Goal: Information Seeking & Learning: Learn about a topic

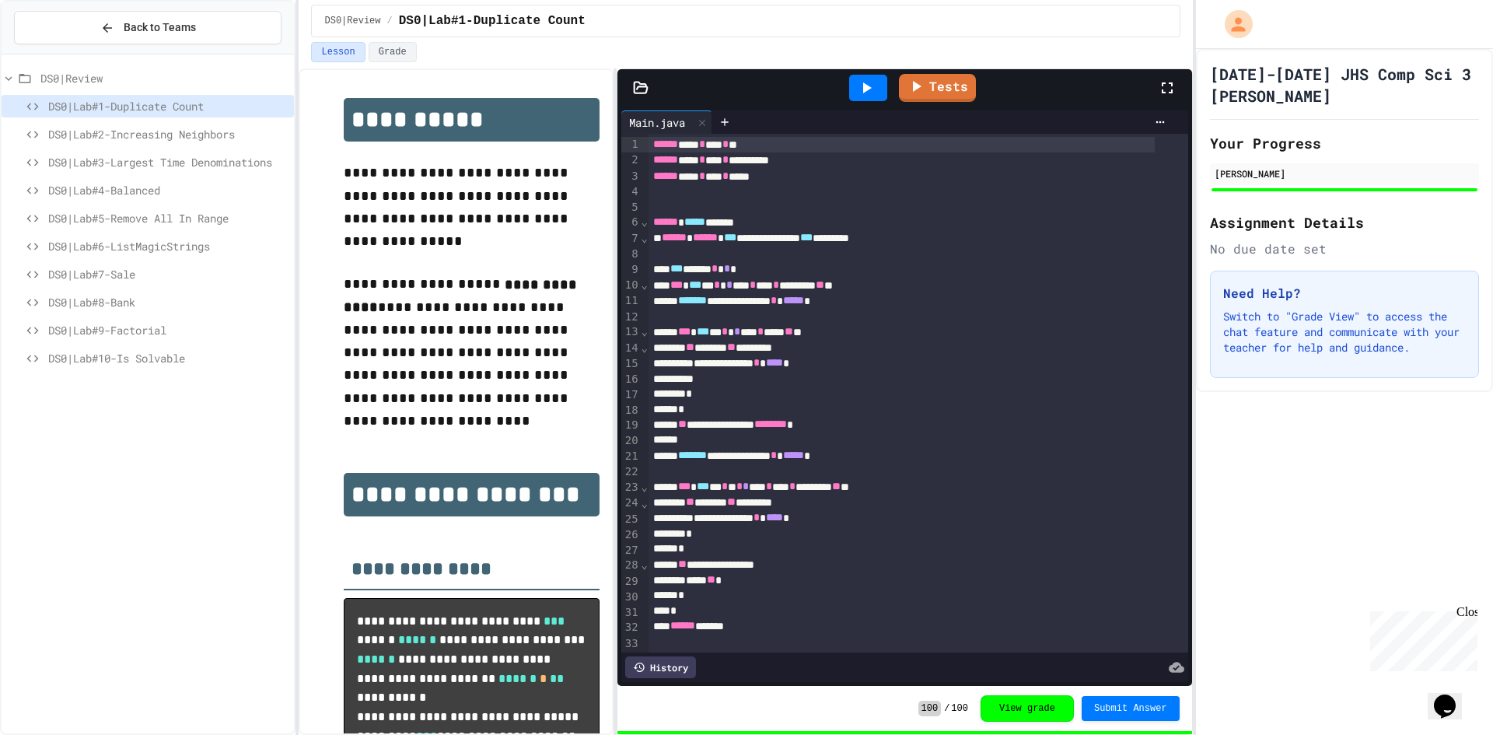
click at [195, 182] on span "DS0|Lab#4-Balanced" at bounding box center [168, 190] width 240 height 16
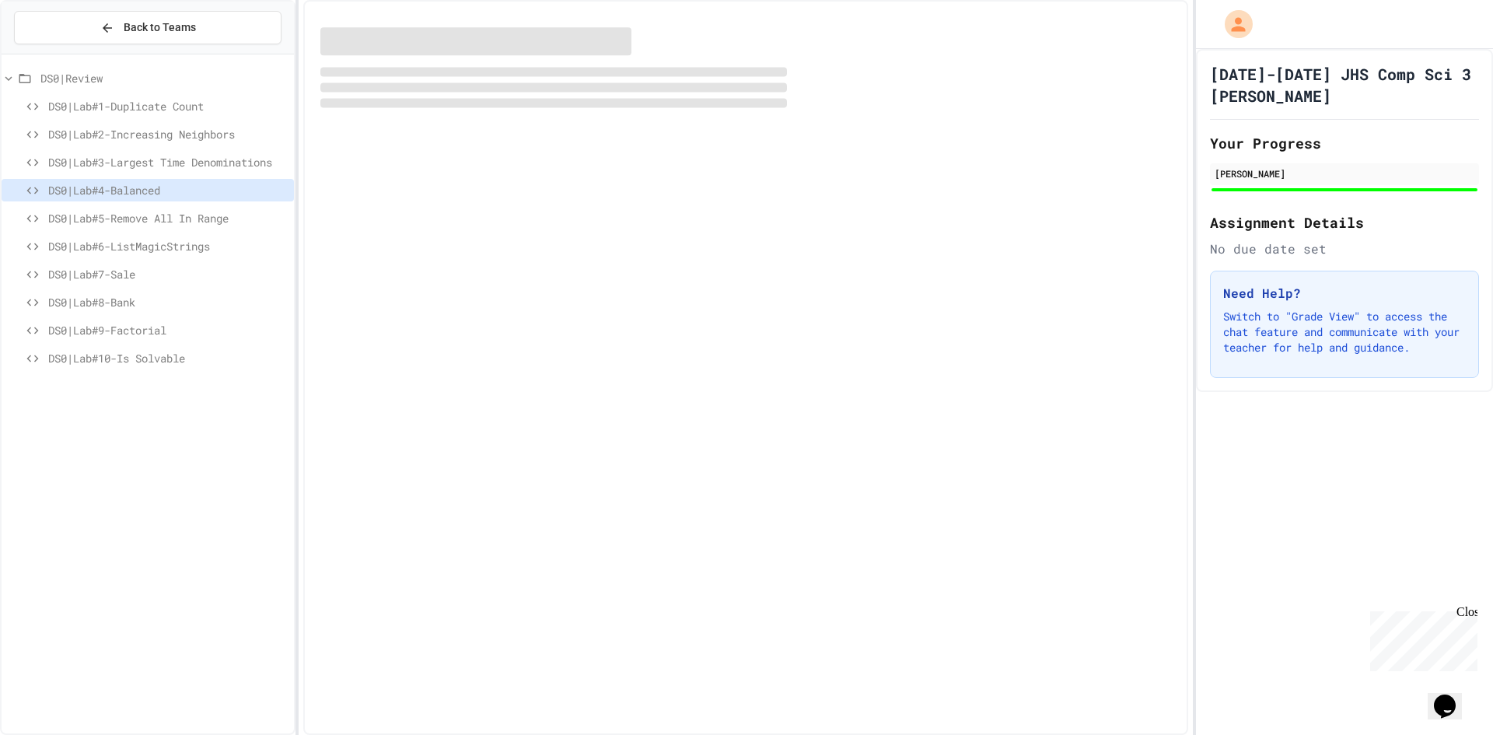
click at [183, 224] on span "DS0|Lab#5-Remove All In Range" at bounding box center [168, 218] width 240 height 16
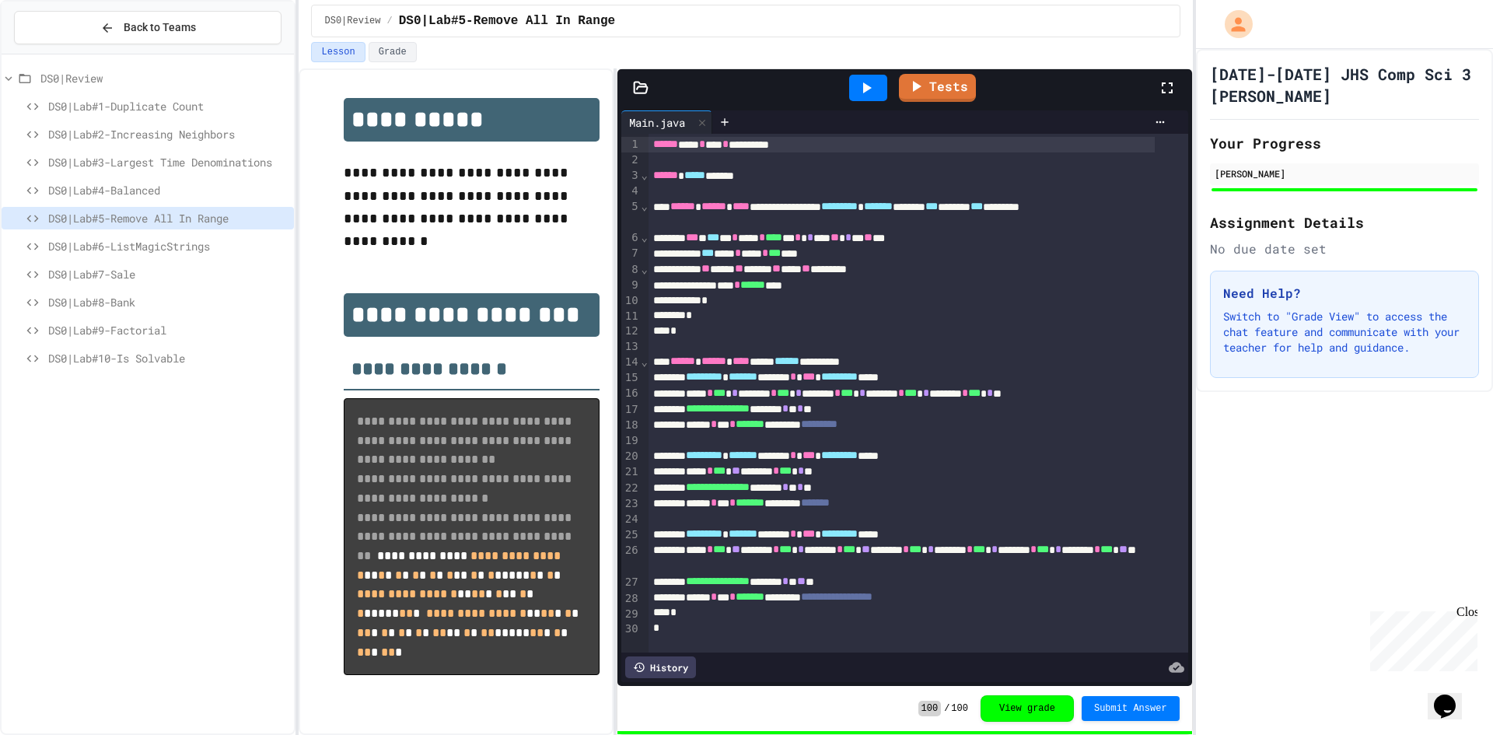
click at [165, 252] on span "DS0|Lab#6-ListMagicStrings" at bounding box center [168, 246] width 240 height 16
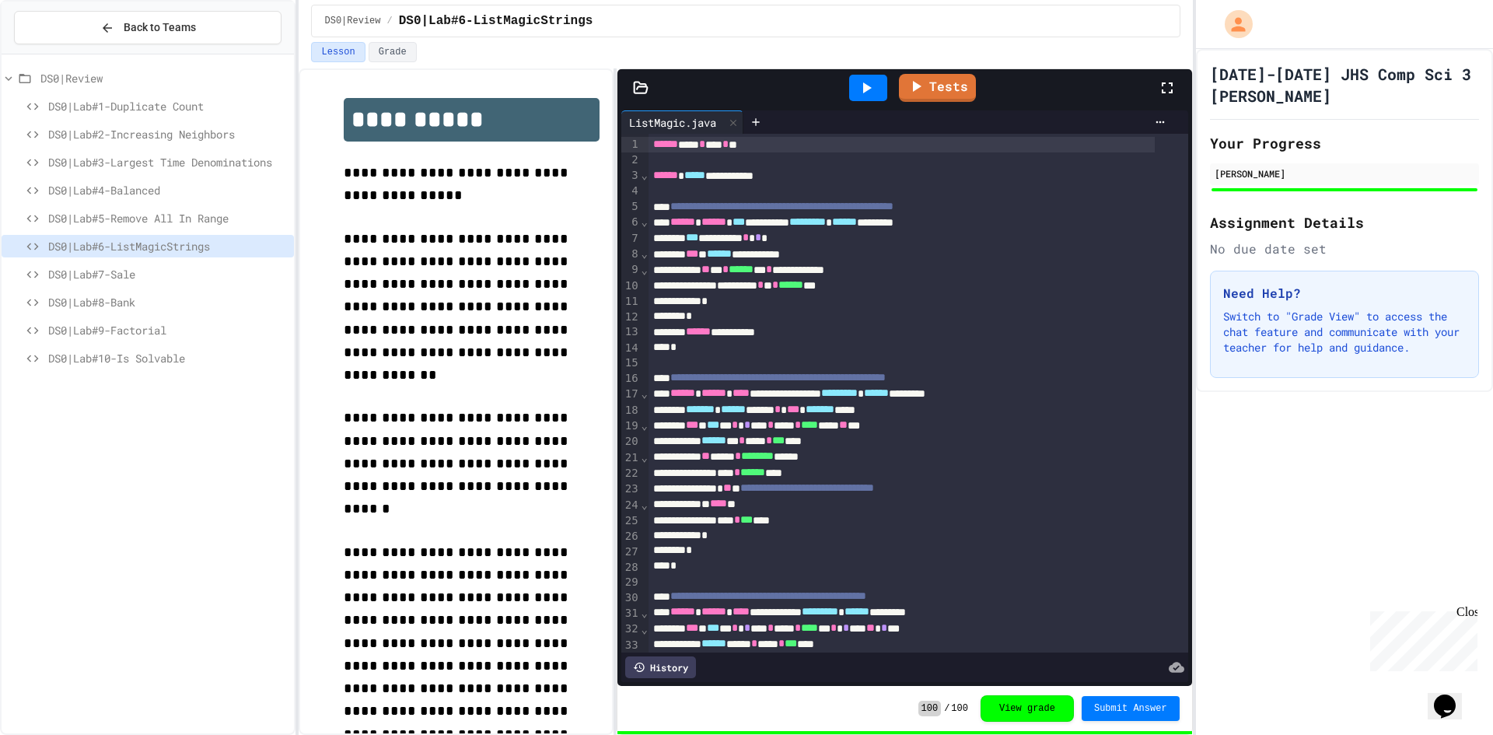
click at [159, 273] on span "DS0|Lab#7-Sale" at bounding box center [168, 274] width 240 height 16
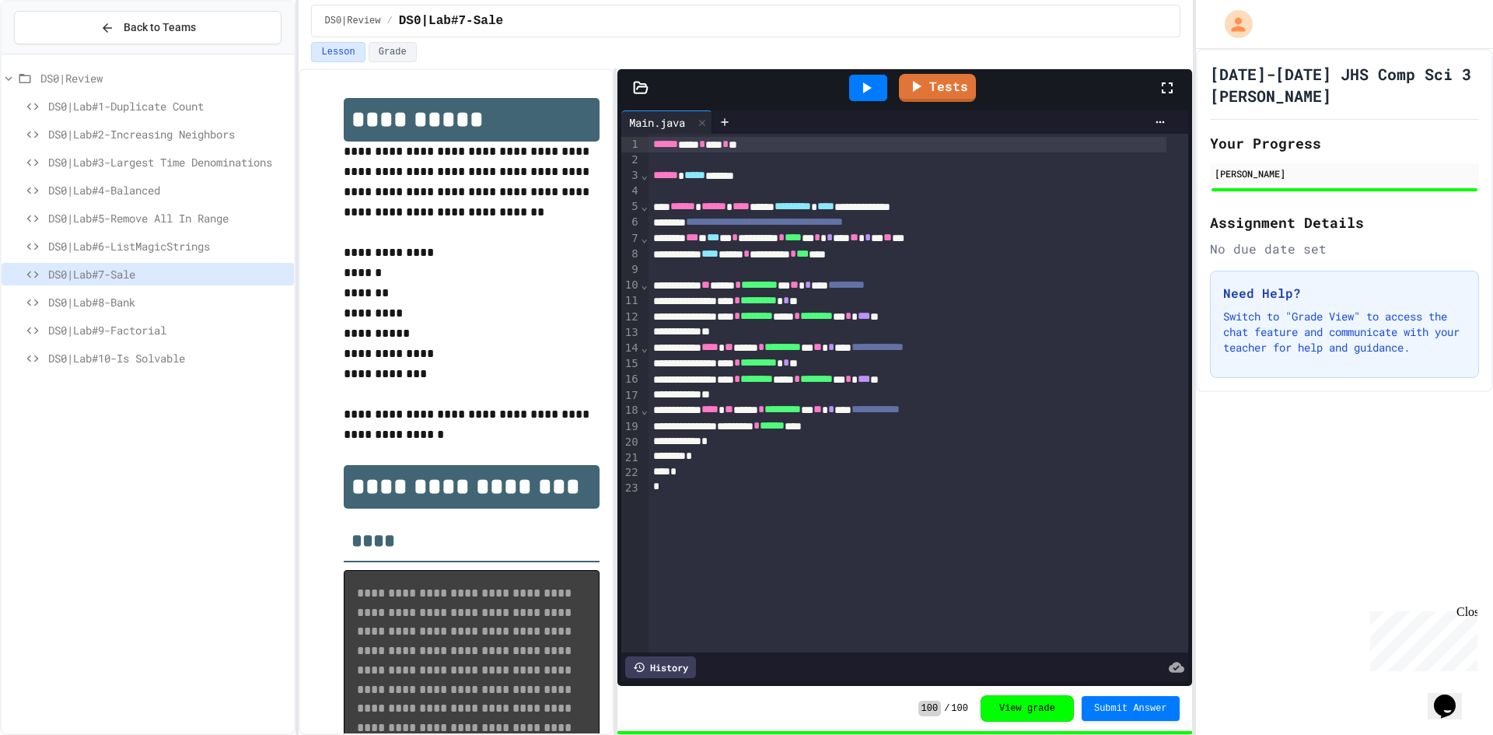
click at [152, 296] on span "DS0|Lab#8-Bank" at bounding box center [168, 302] width 240 height 16
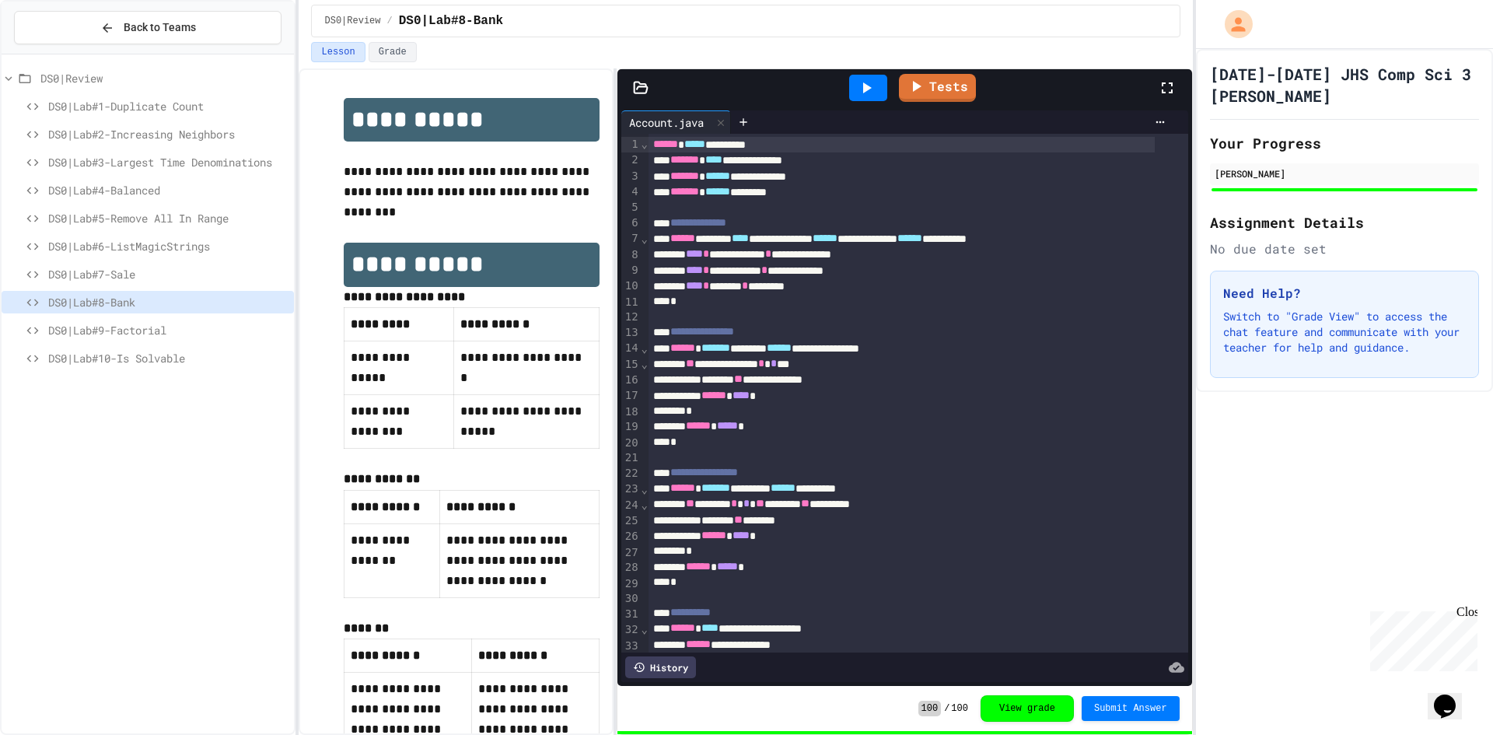
click at [130, 335] on span "DS0|Lab#9-Factorial" at bounding box center [168, 330] width 240 height 16
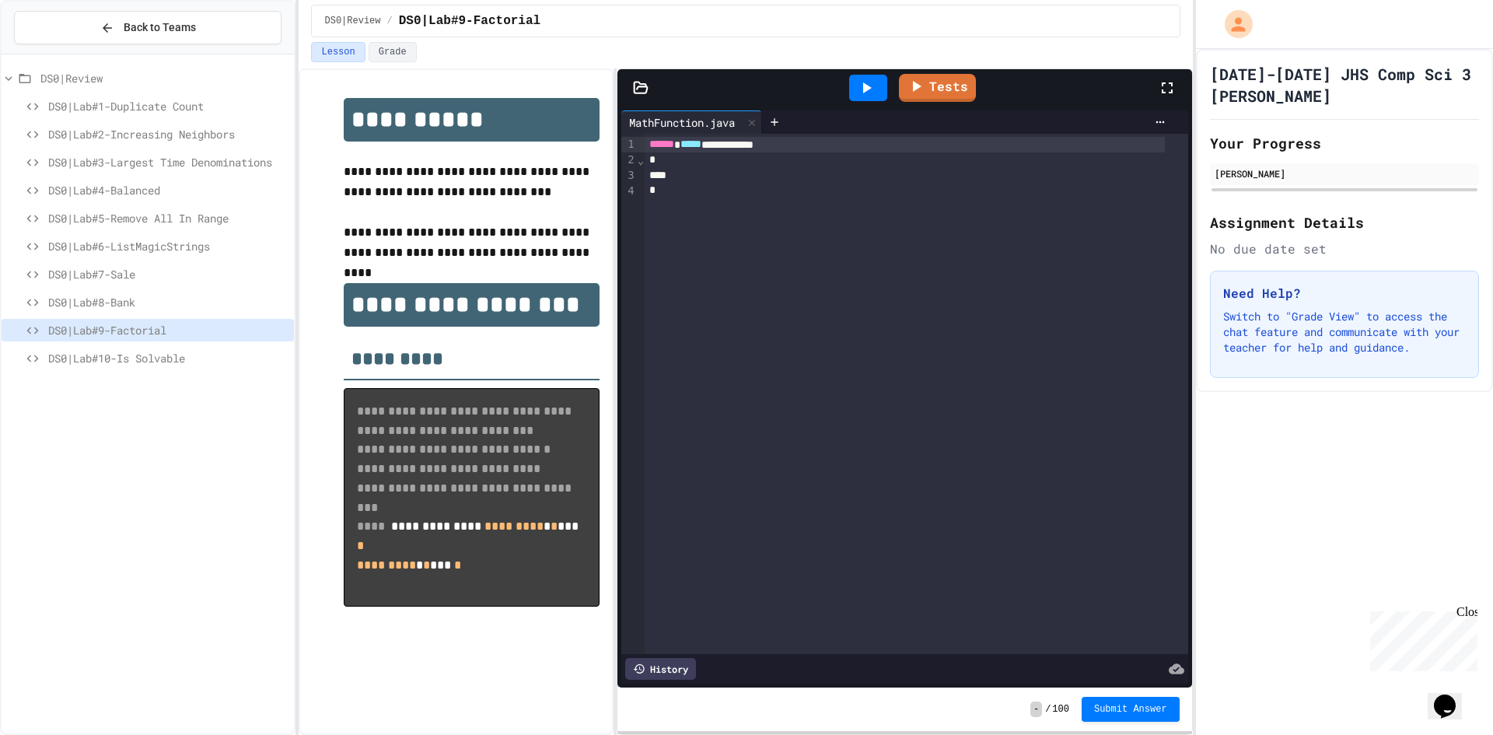
click at [124, 284] on div "DS0|Lab#7-Sale" at bounding box center [148, 274] width 292 height 23
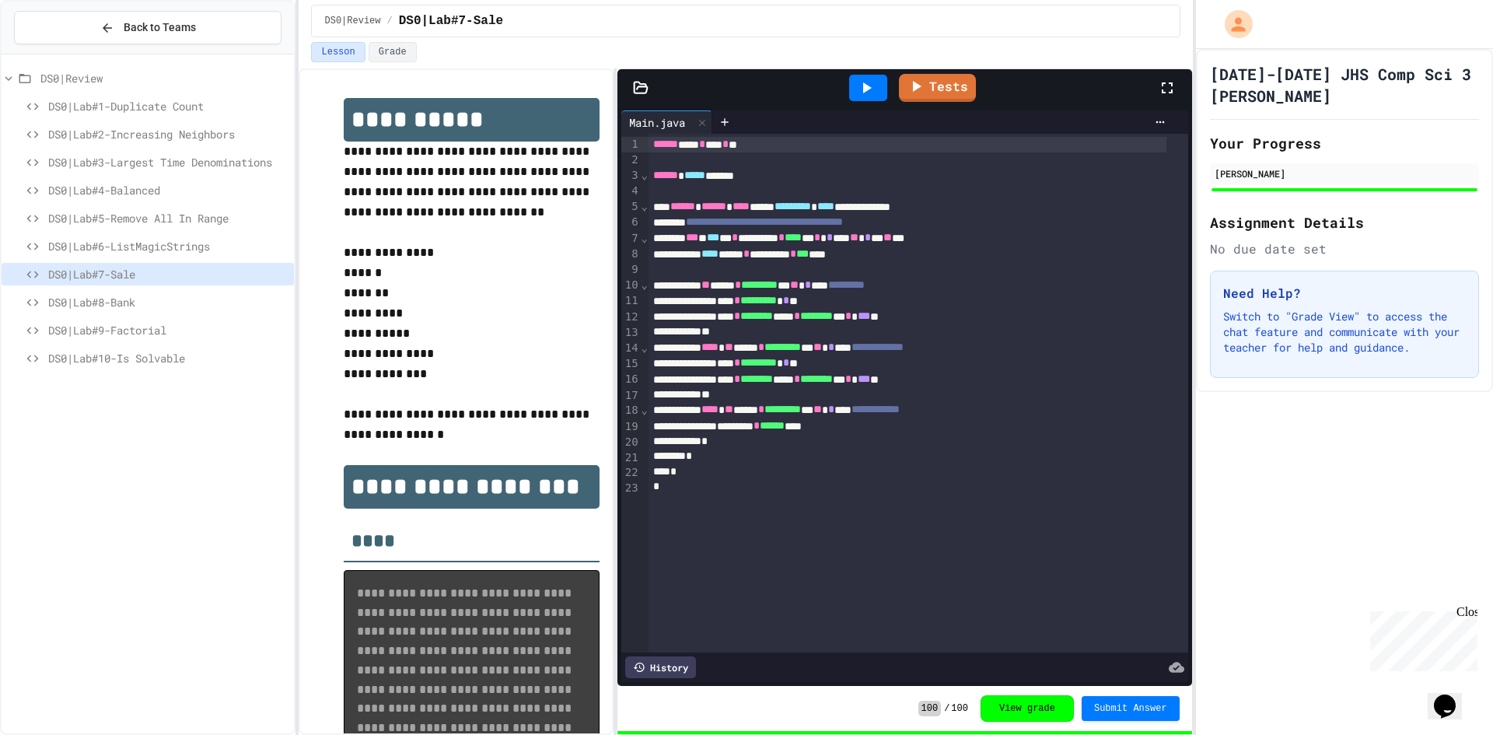
click at [121, 318] on div "DS0|Lab#8-Bank" at bounding box center [148, 305] width 292 height 28
click at [137, 299] on span "DS0|Lab#8-Bank" at bounding box center [168, 302] width 240 height 16
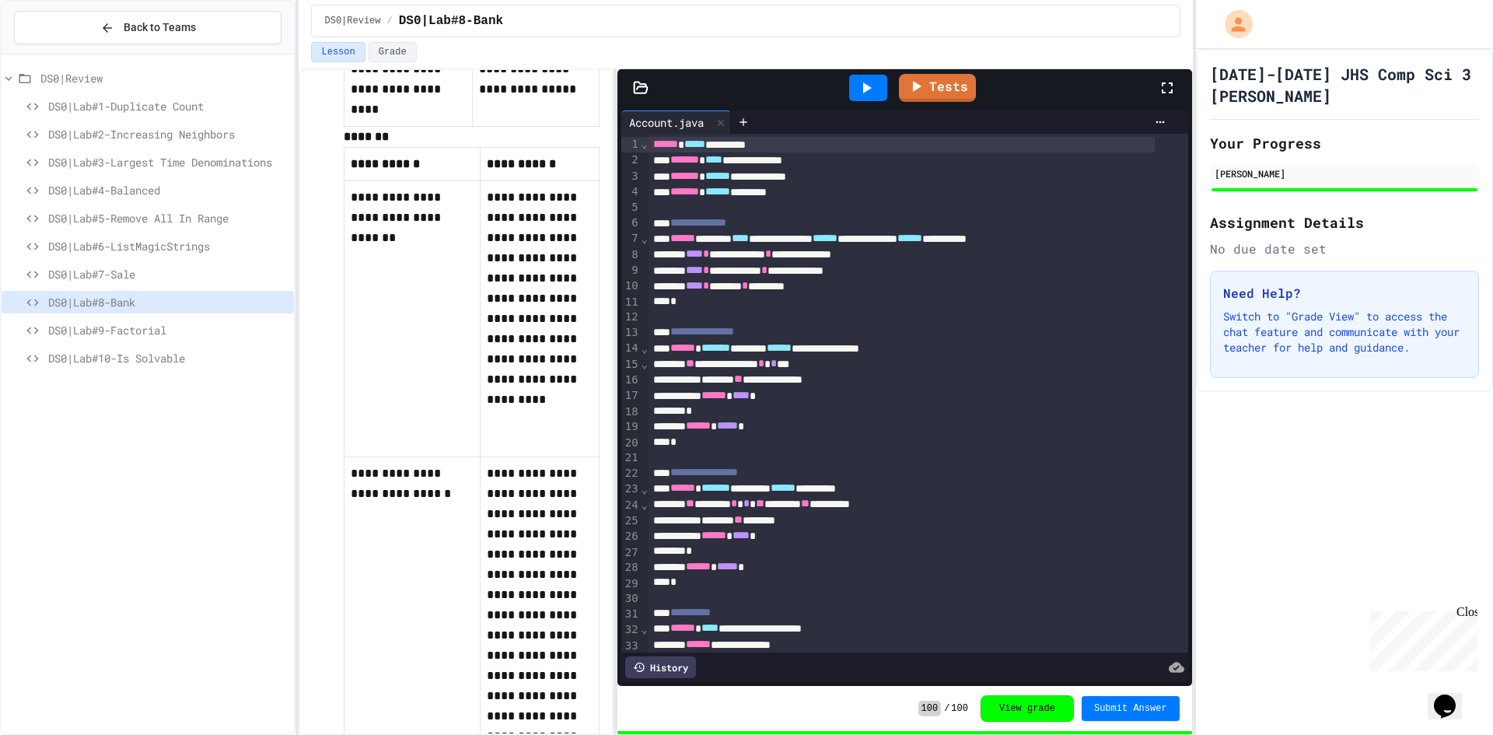
scroll to position [2333, 0]
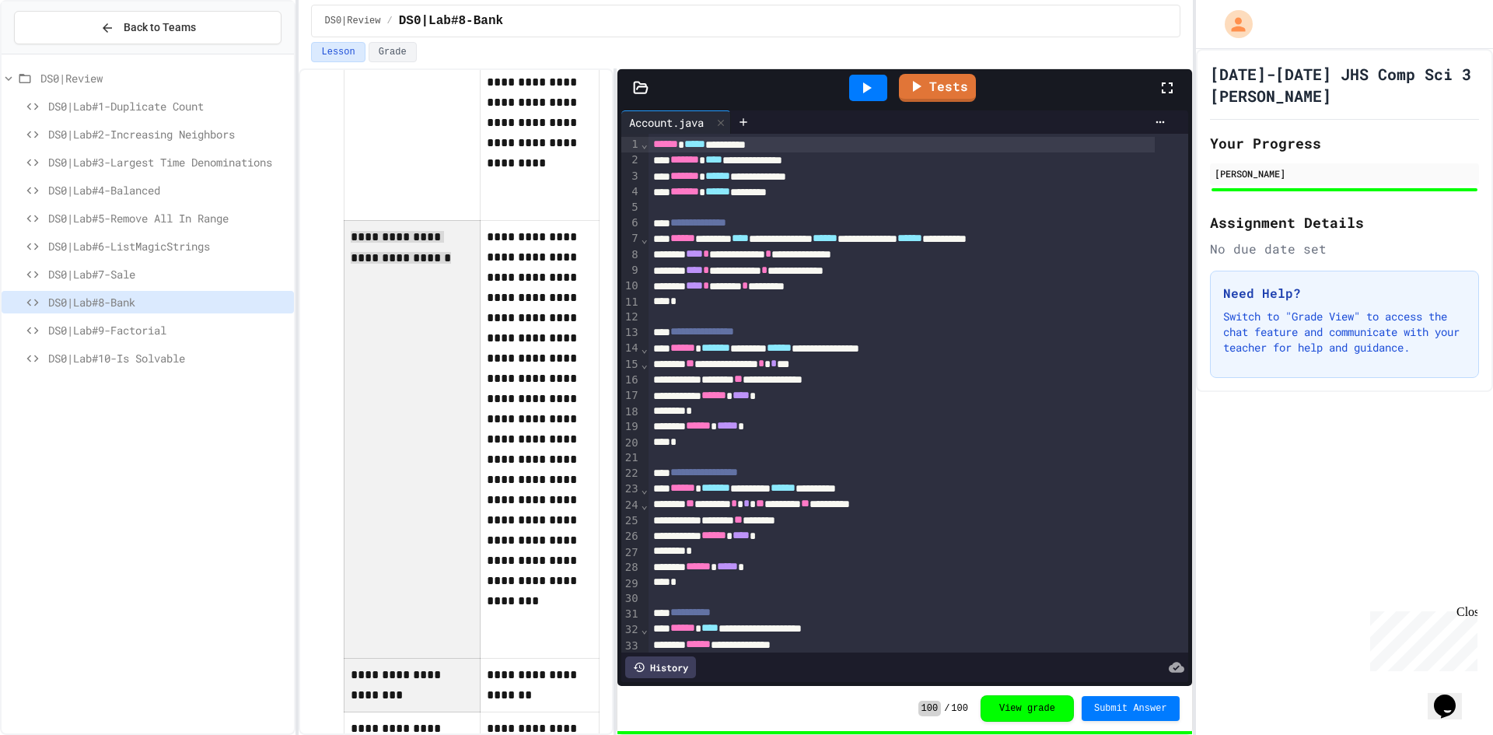
drag, startPoint x: 344, startPoint y: 526, endPoint x: 387, endPoint y: 438, distance: 97.8
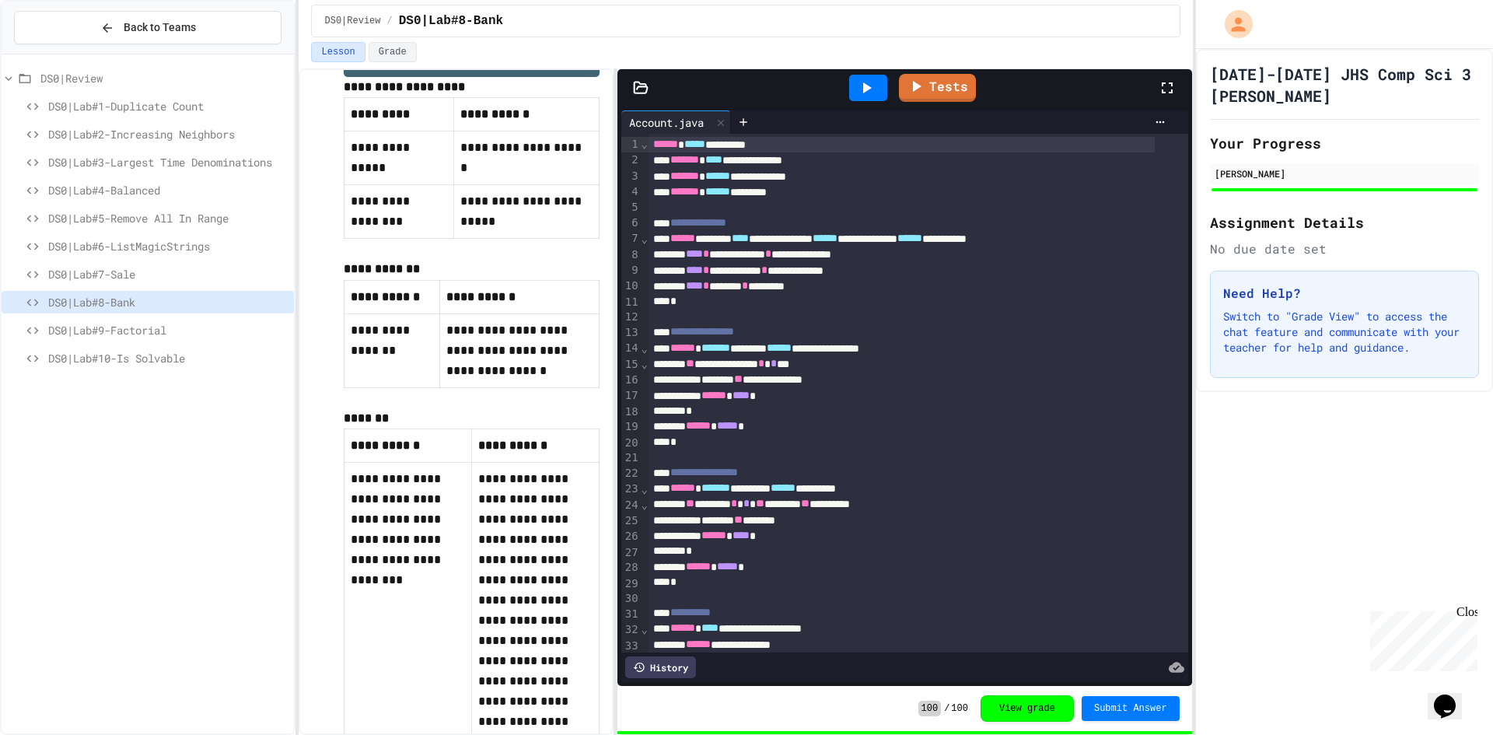
scroll to position [0, 0]
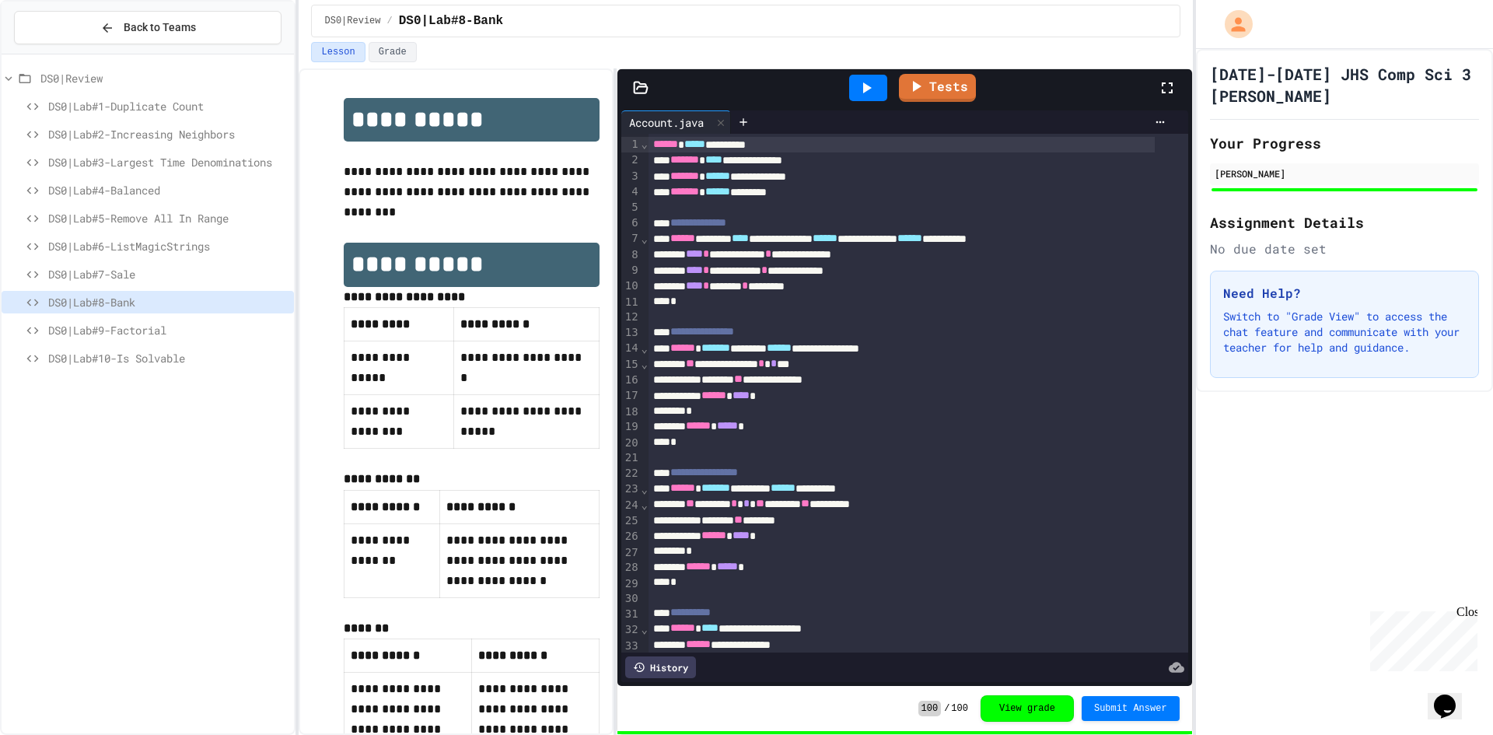
drag, startPoint x: 313, startPoint y: 599, endPoint x: 331, endPoint y: 380, distance: 219.2
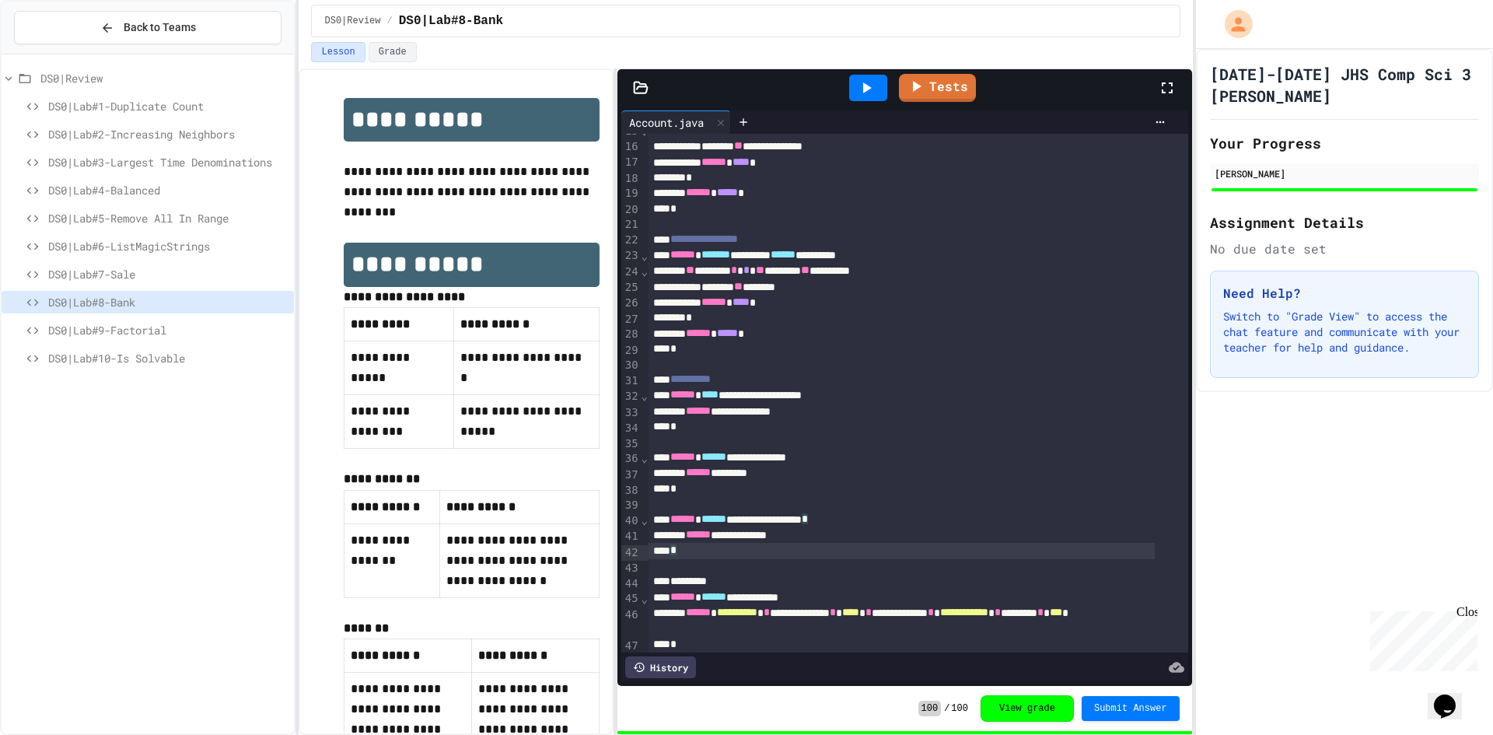
scroll to position [277, 0]
